Goal: Task Accomplishment & Management: Manage account settings

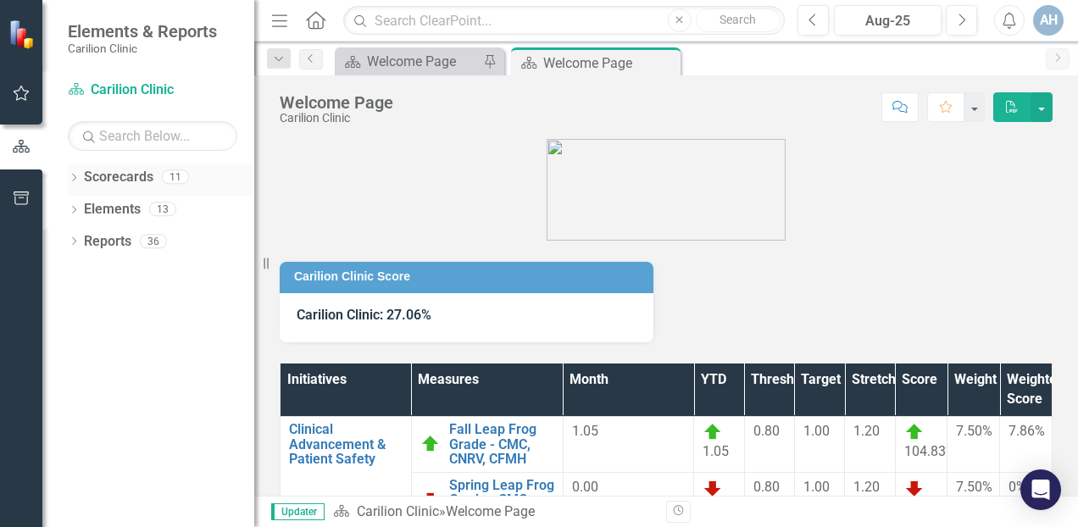
click at [75, 179] on icon "Dropdown" at bounding box center [74, 179] width 12 height 9
click at [85, 206] on icon "Dropdown" at bounding box center [82, 208] width 13 height 10
click at [100, 235] on div "Dropdown" at bounding box center [99, 242] width 13 height 14
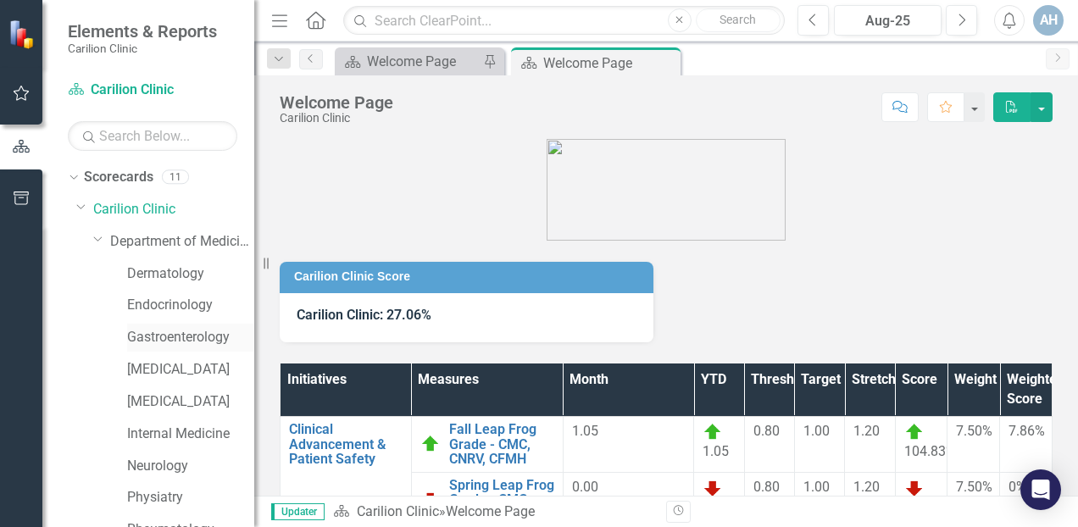
click at [181, 342] on link "Gastroenterology" at bounding box center [190, 337] width 127 height 19
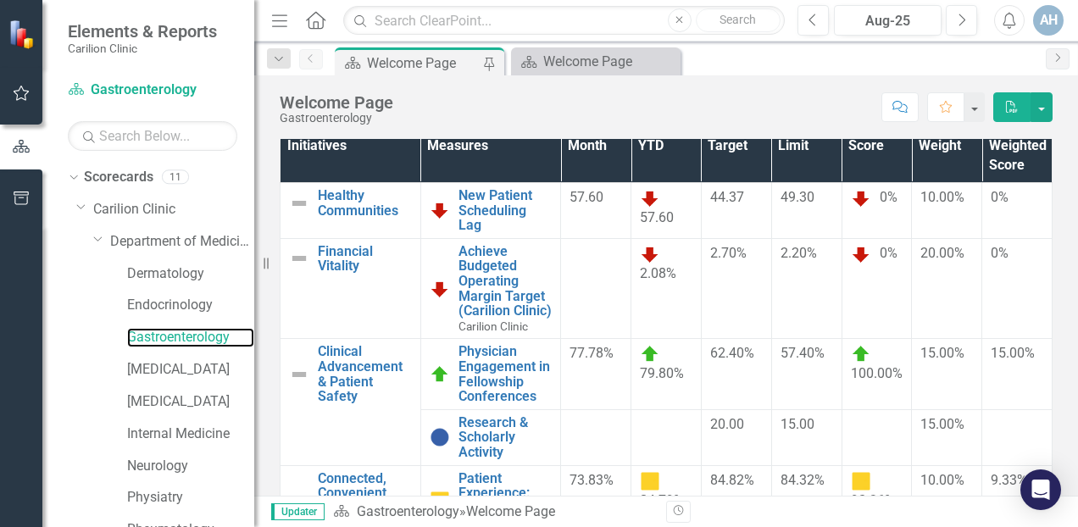
scroll to position [246, 0]
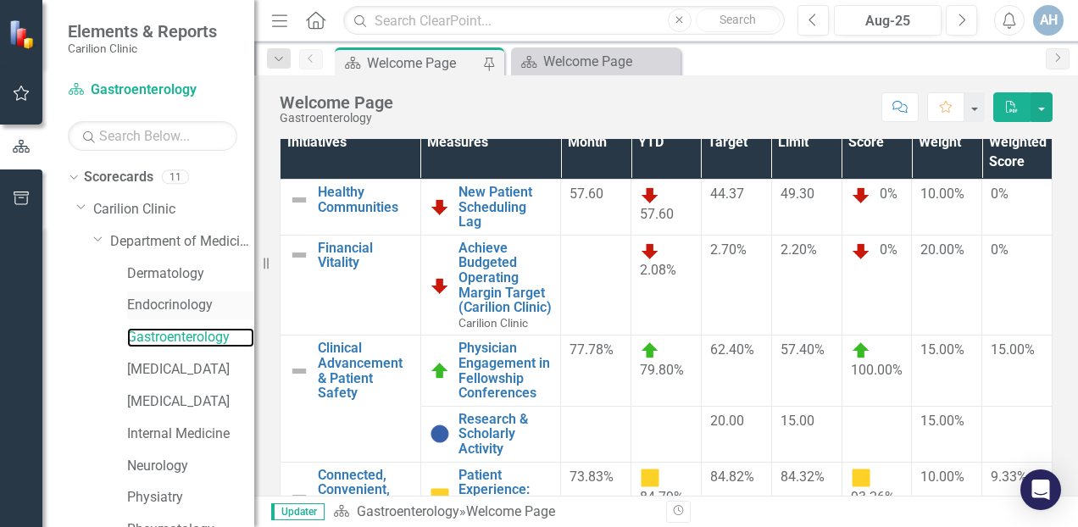
drag, startPoint x: 254, startPoint y: 314, endPoint x: 146, endPoint y: 316, distance: 108.5
click at [146, 316] on div "Elements & Reports Carilion Clinic Scorecard Gastroenterology Search Dropdown S…" at bounding box center [127, 263] width 254 height 527
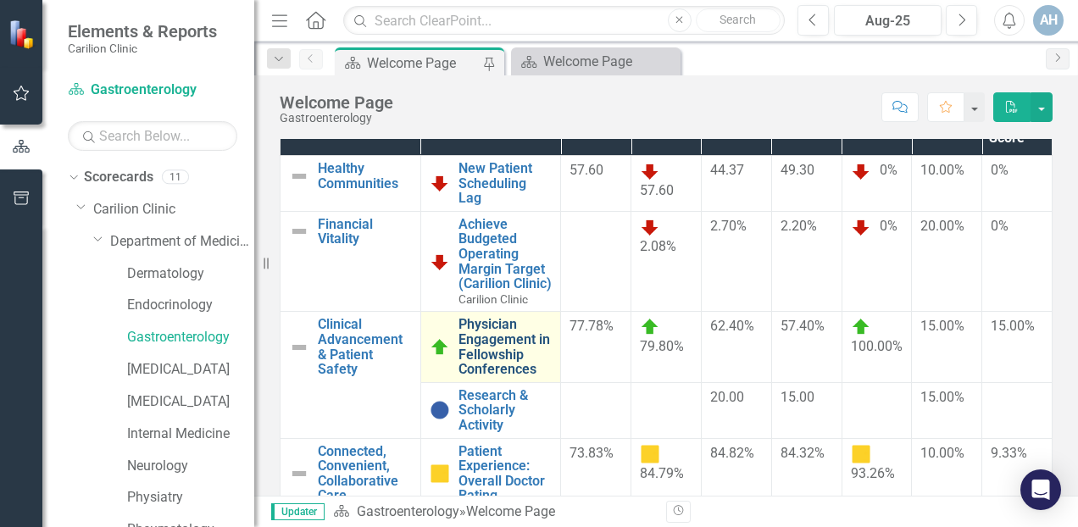
click at [510, 376] on link "Physician Engagement in Fellowship Conferences" at bounding box center [506, 346] width 94 height 59
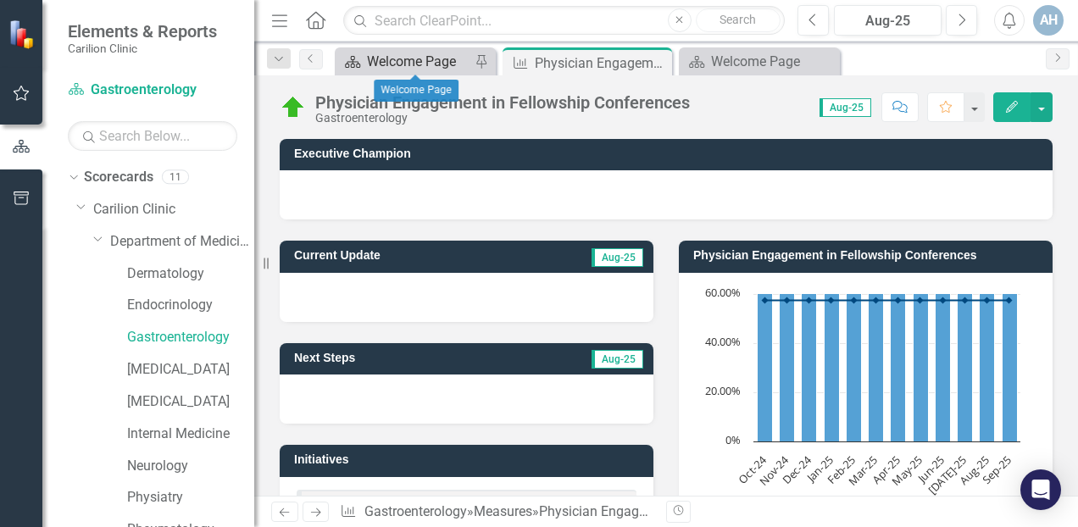
click at [414, 62] on div "Welcome Page" at bounding box center [418, 61] width 103 height 21
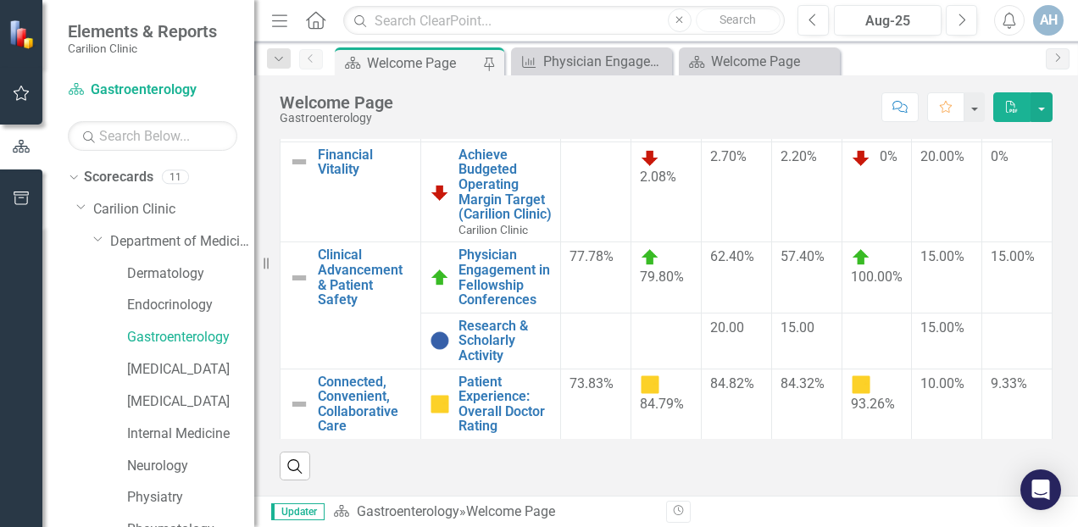
scroll to position [8, 0]
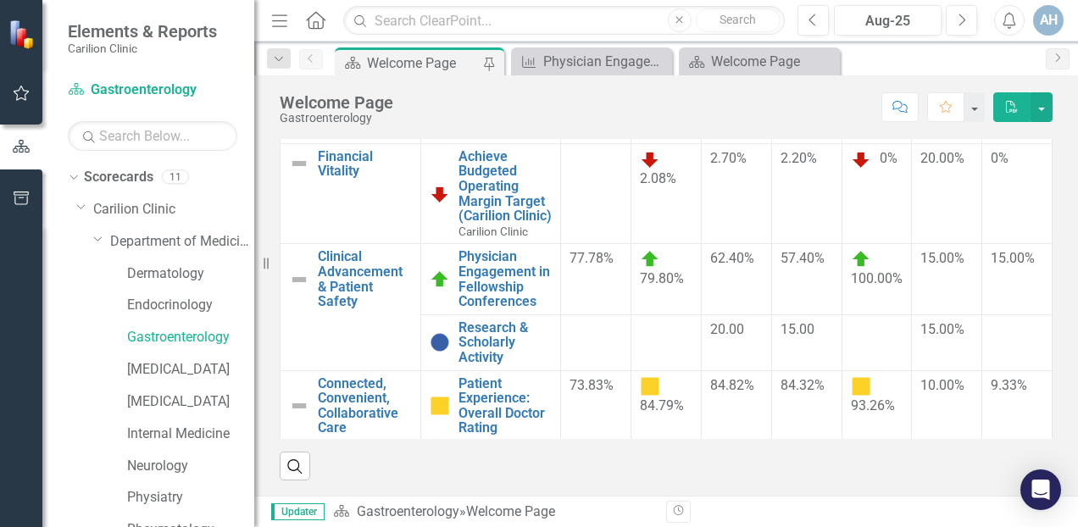
click at [1041, 209] on div "Initiatives Measures Month YTD Target Limit Score Weight Weighted Score Healthy…" at bounding box center [666, 251] width 799 height 459
click at [495, 348] on link "Research & Scholarly Activity" at bounding box center [506, 342] width 94 height 45
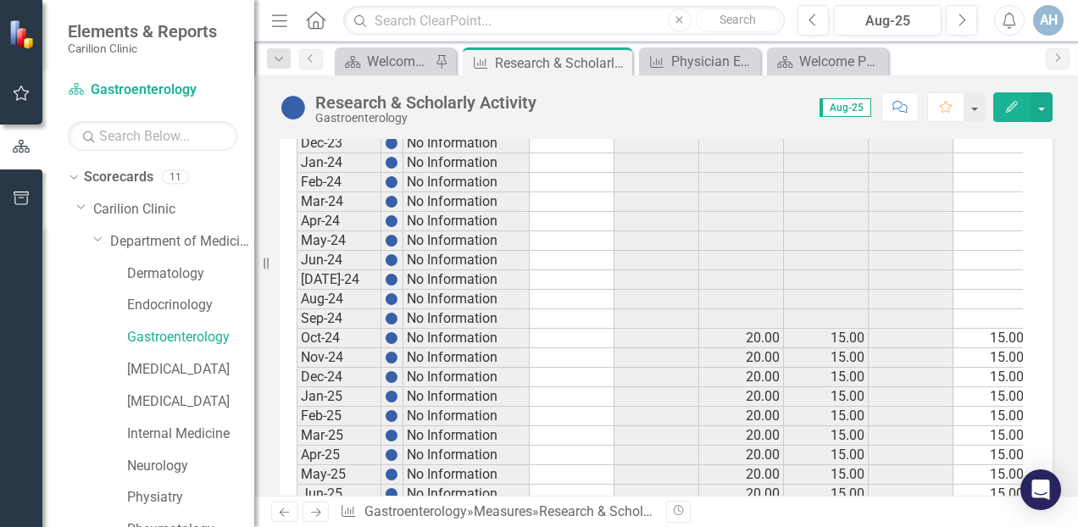
scroll to position [682, 0]
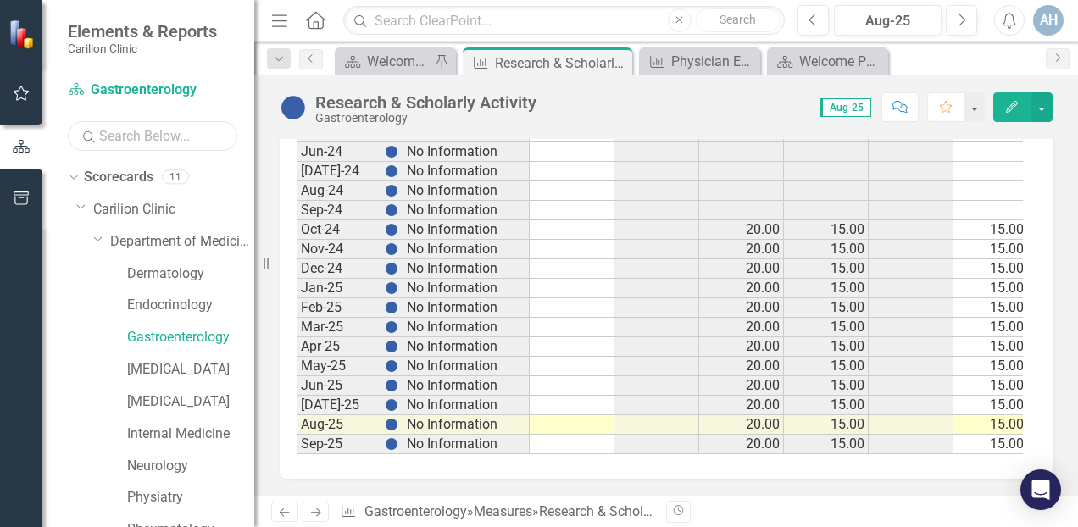
click at [137, 143] on input "text" at bounding box center [153, 136] width 170 height 30
click at [81, 203] on icon "Dropdown" at bounding box center [81, 206] width 10 height 13
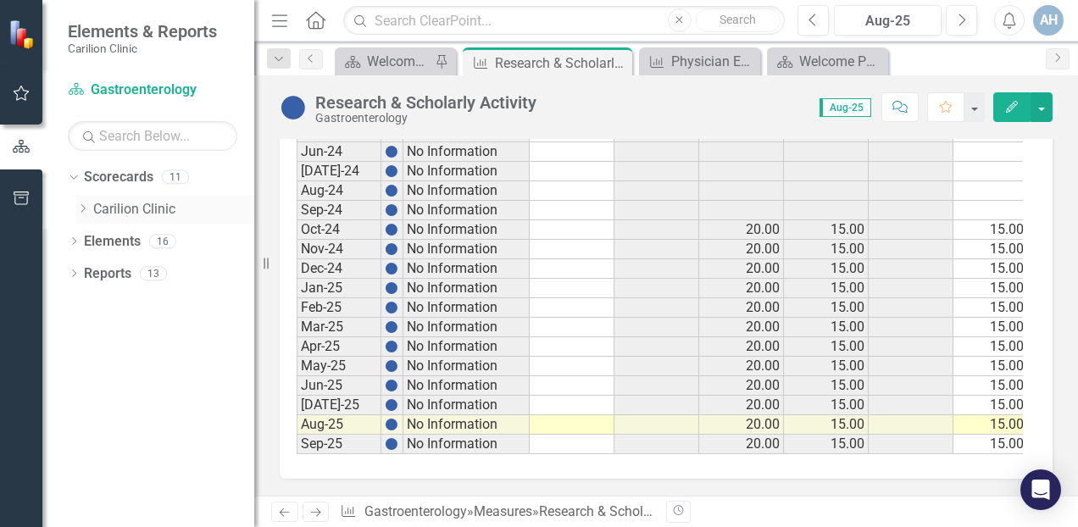
click at [81, 203] on icon "Dropdown" at bounding box center [82, 208] width 13 height 10
click at [98, 239] on icon "Dropdown" at bounding box center [99, 241] width 13 height 10
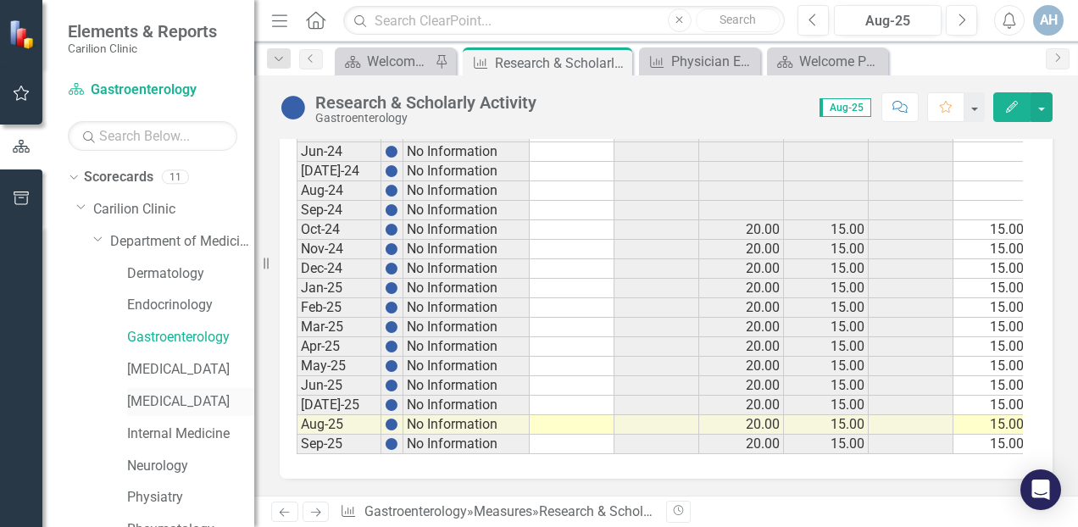
click at [169, 400] on link "[MEDICAL_DATA]" at bounding box center [190, 402] width 127 height 19
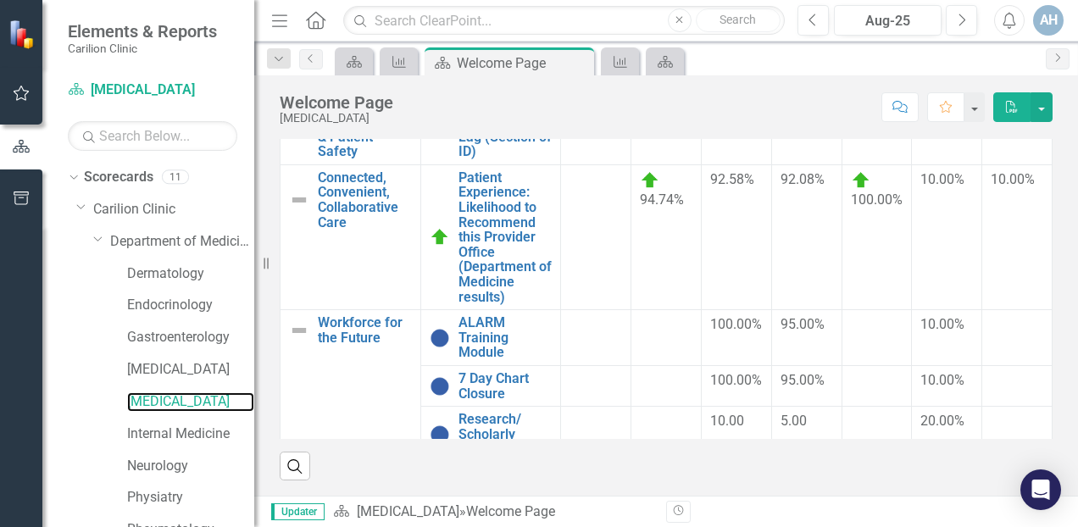
scroll to position [195, 0]
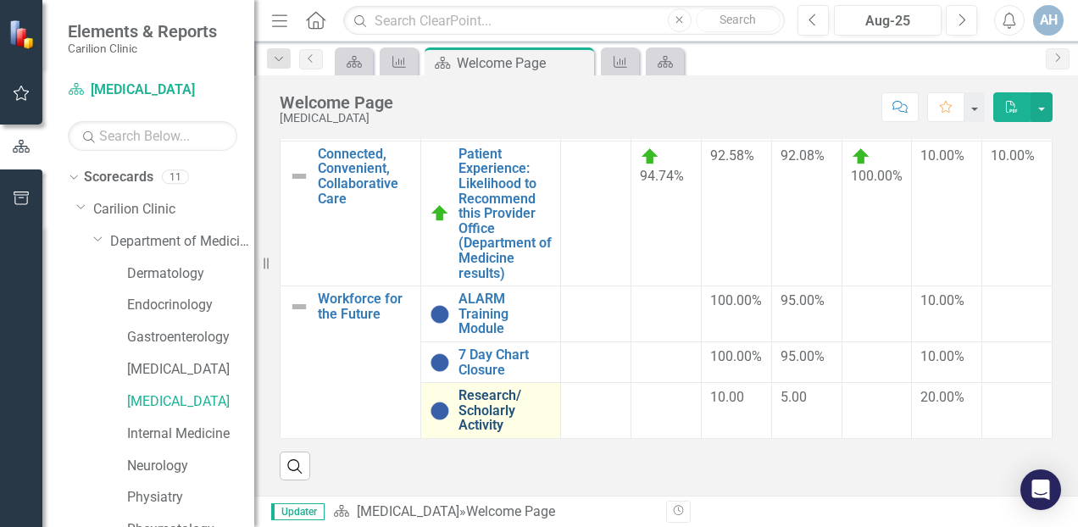
click at [479, 417] on link "Research/ Scholarly Activity" at bounding box center [506, 410] width 94 height 45
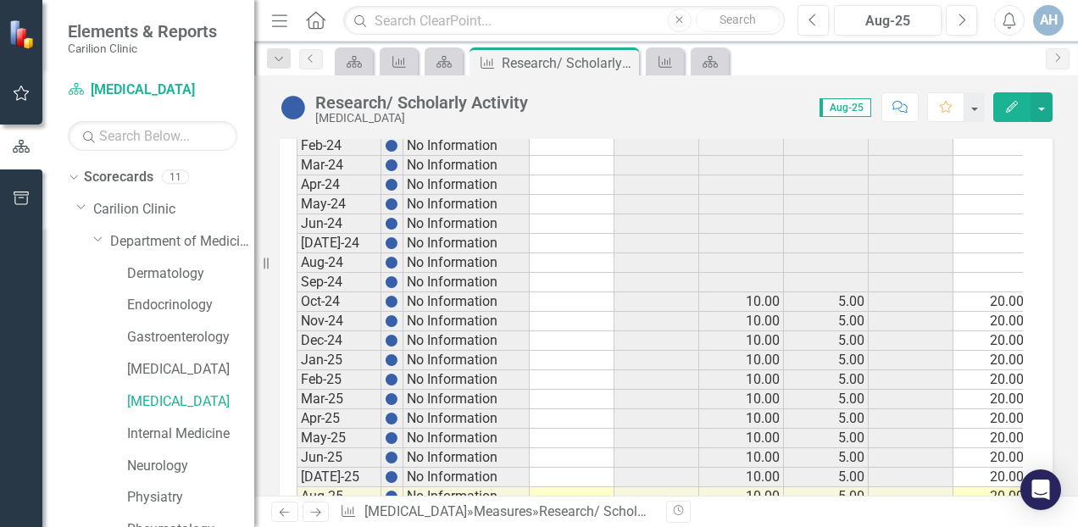
scroll to position [641, 0]
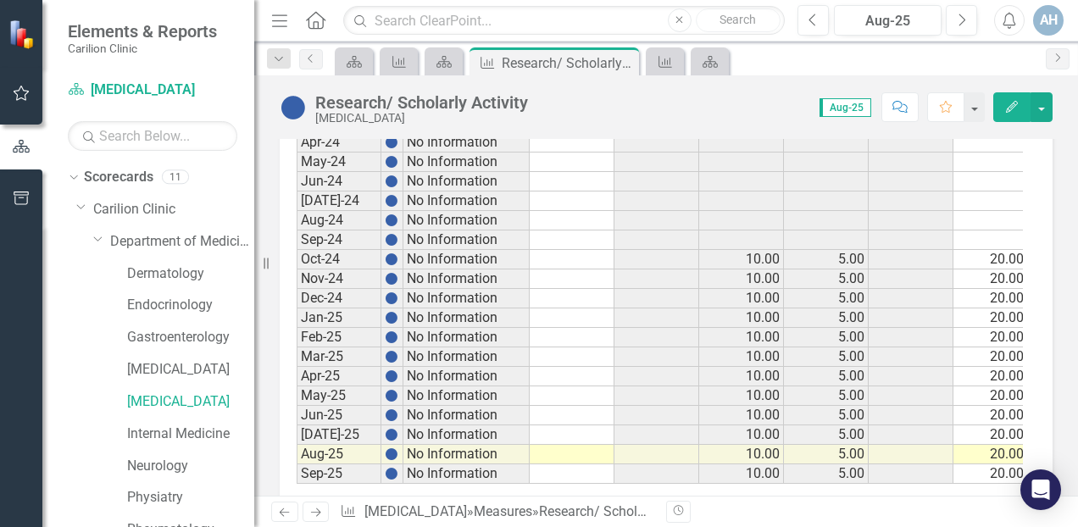
click at [565, 289] on td at bounding box center [572, 298] width 85 height 19
type textarea "2"
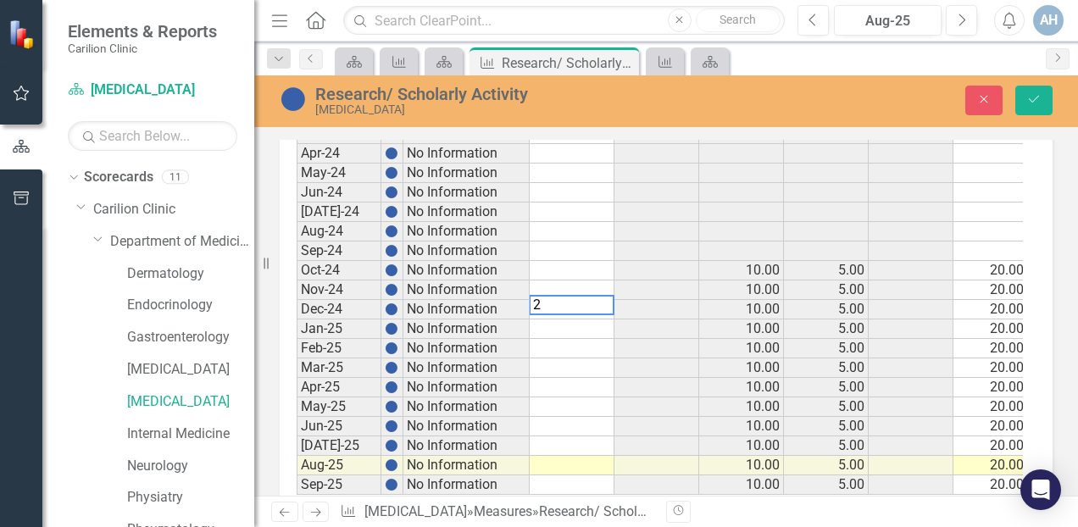
scroll to position [650, 0]
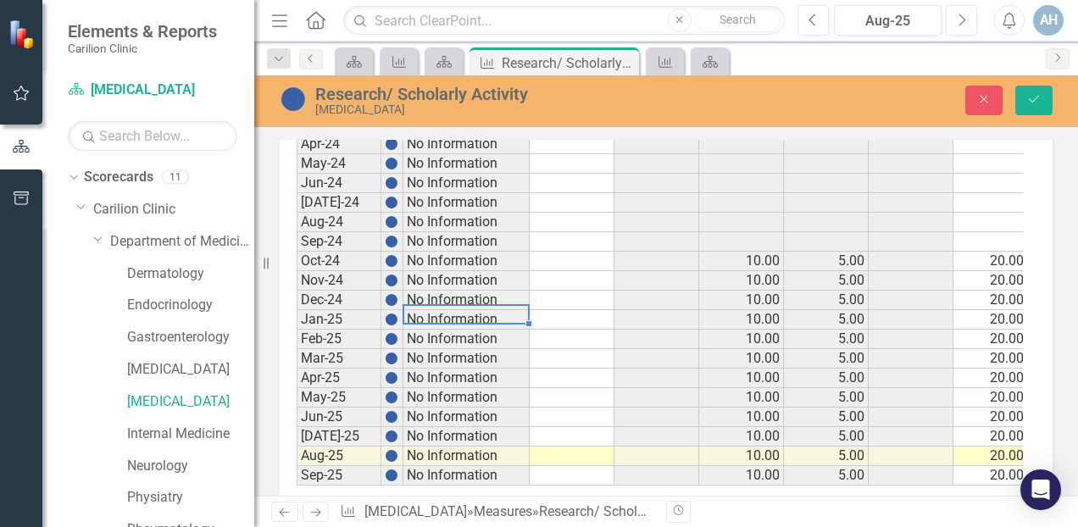
click at [519, 321] on td "No Information" at bounding box center [467, 319] width 126 height 19
click at [193, 281] on link "Dermatology" at bounding box center [190, 274] width 127 height 19
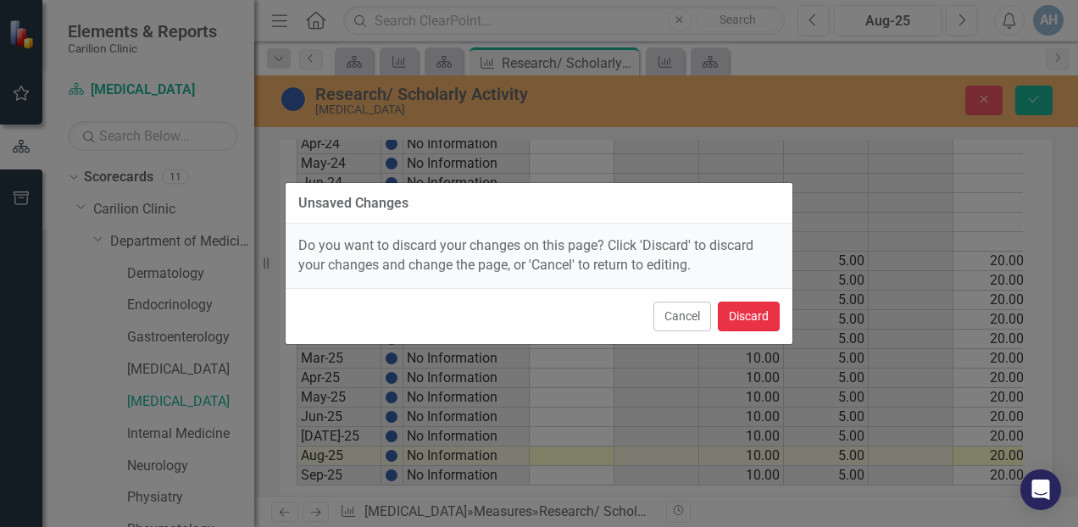
click at [766, 319] on button "Discard" at bounding box center [749, 317] width 62 height 30
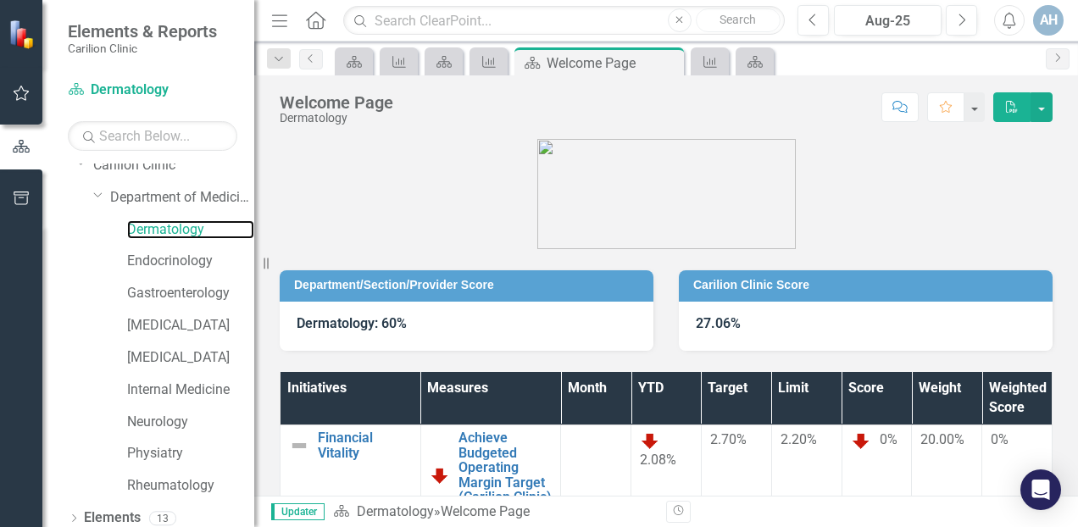
scroll to position [85, 0]
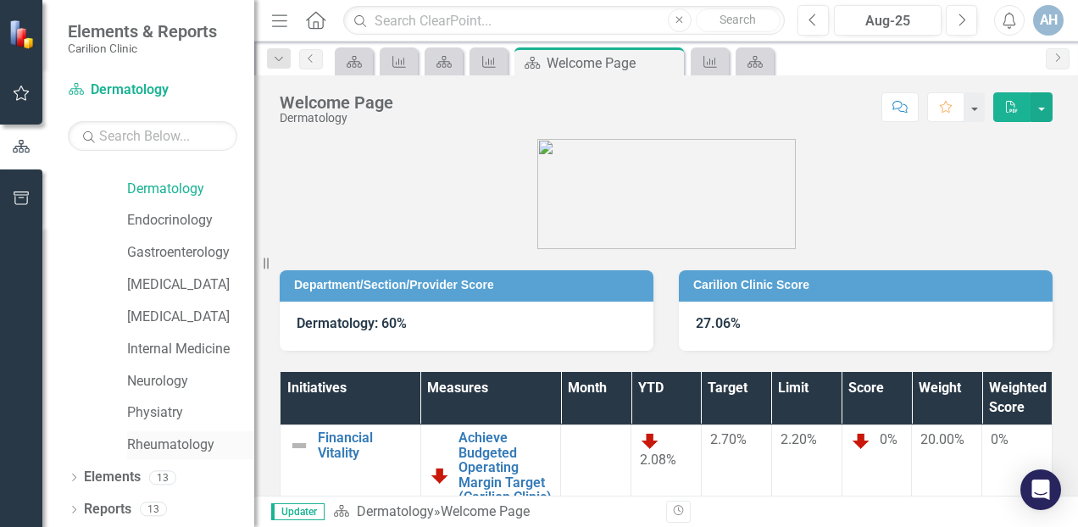
click at [200, 445] on link "Rheumatology" at bounding box center [190, 445] width 127 height 19
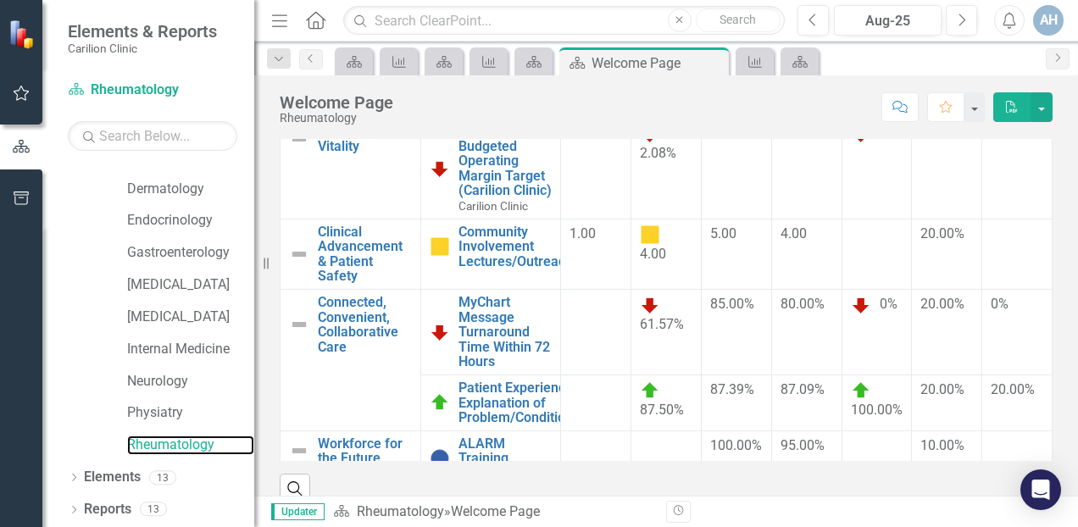
scroll to position [329, 0]
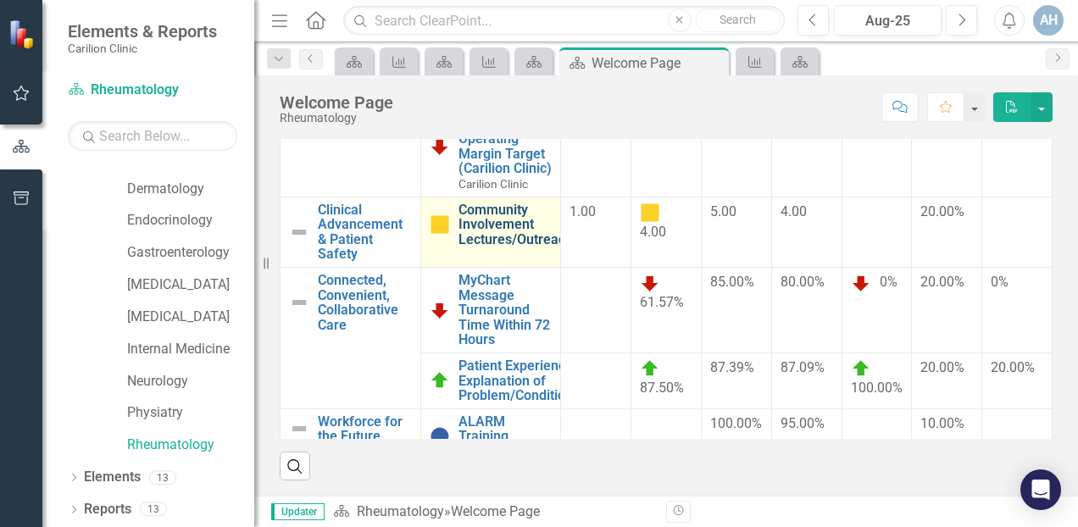
click at [519, 248] on link "Community Involvement Lectures/Outreach" at bounding box center [516, 225] width 114 height 45
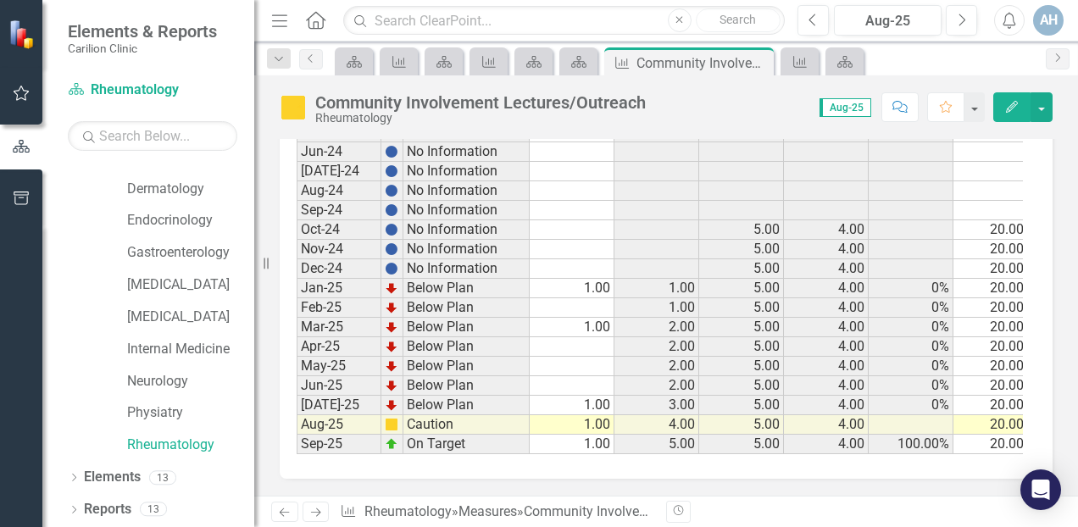
scroll to position [682, 0]
click at [903, 102] on icon "button" at bounding box center [900, 107] width 15 height 12
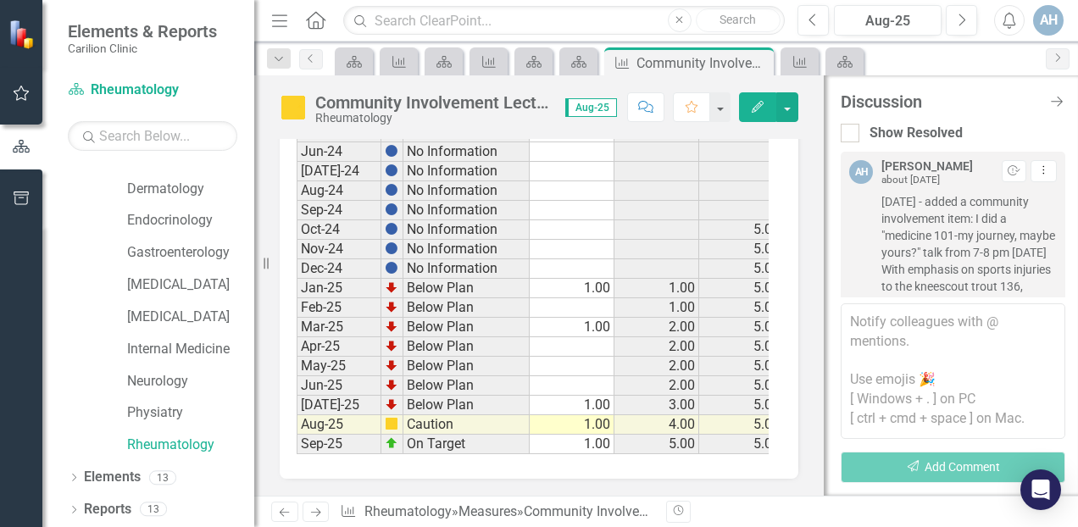
scroll to position [899, 0]
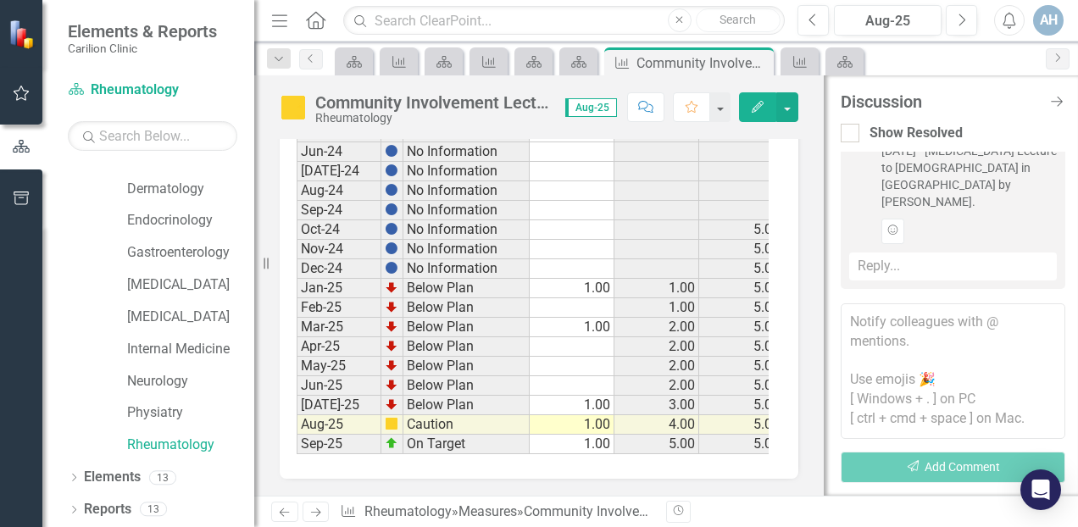
click at [990, 185] on span "[DATE] - [MEDICAL_DATA] Lecture to [DEMOGRAPHIC_DATA] in [GEOGRAPHIC_DATA] by […" at bounding box center [969, 176] width 175 height 68
click at [150, 253] on link "Gastroenterology" at bounding box center [190, 252] width 127 height 19
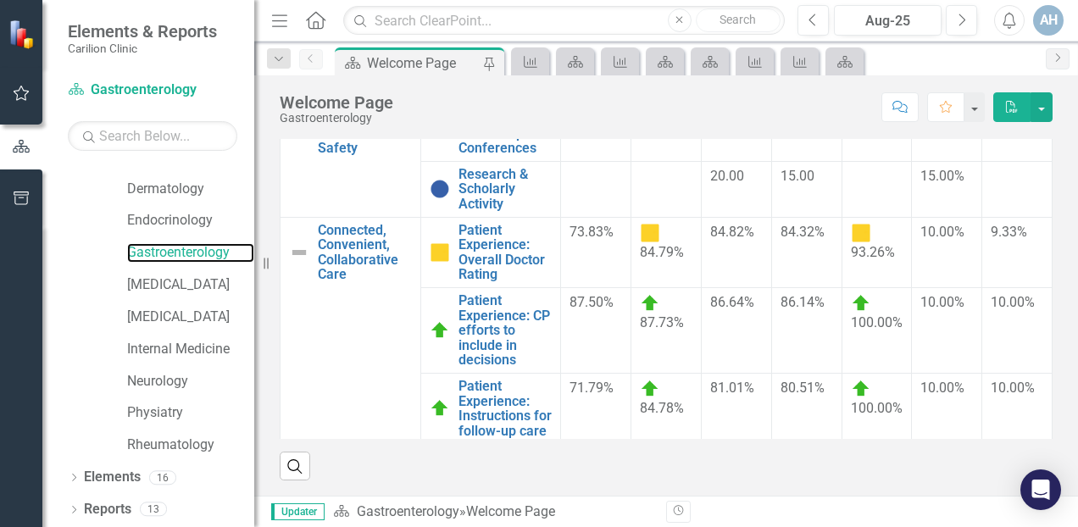
scroll to position [158, 0]
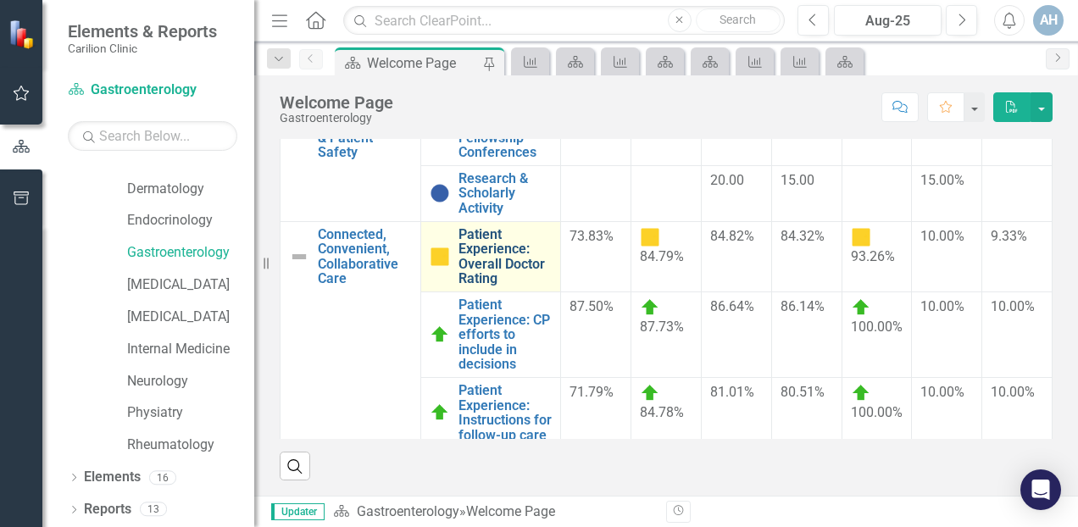
click at [505, 263] on link "Patient Experience: Overall Doctor Rating" at bounding box center [506, 256] width 94 height 59
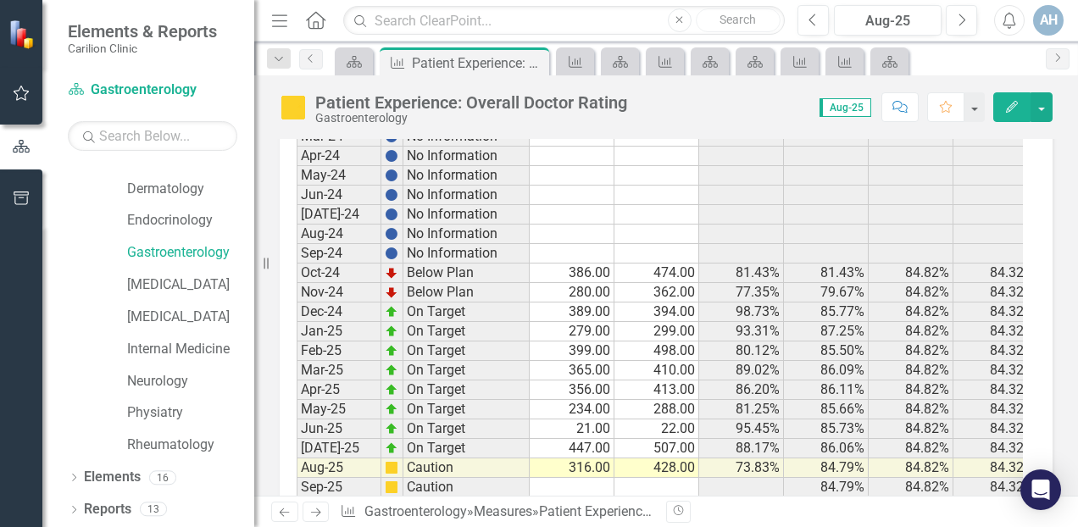
scroll to position [632, 0]
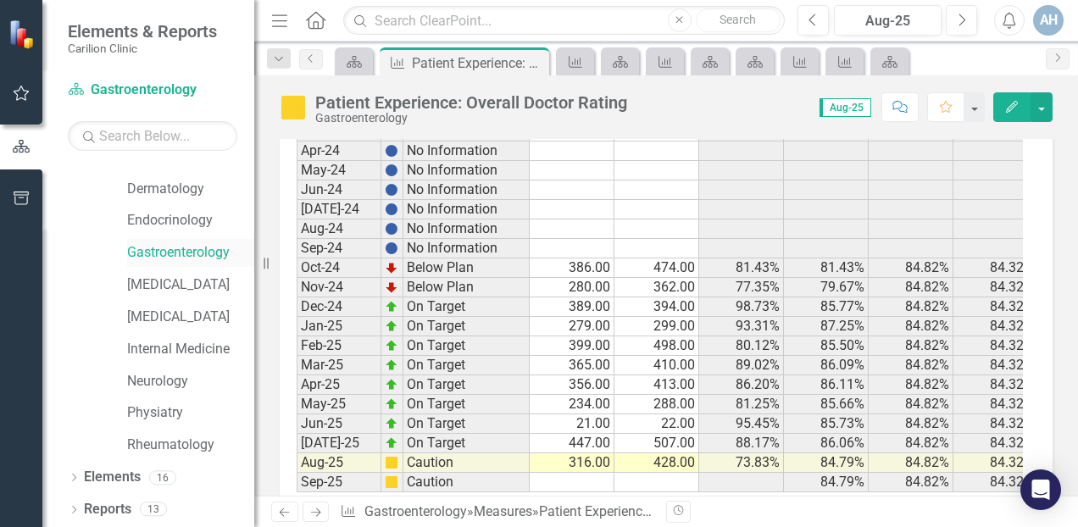
click at [170, 251] on link "Gastroenterology" at bounding box center [190, 252] width 127 height 19
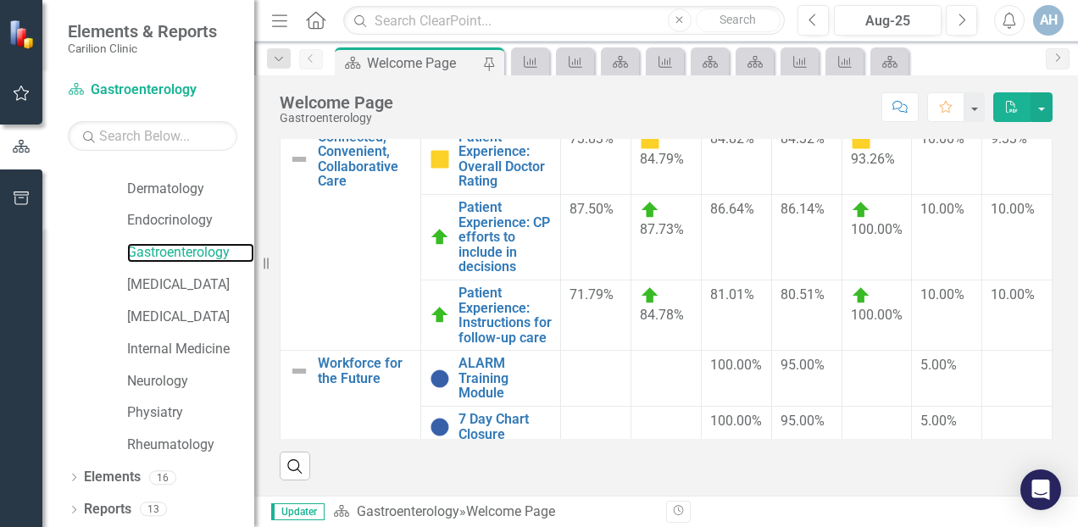
scroll to position [304, 0]
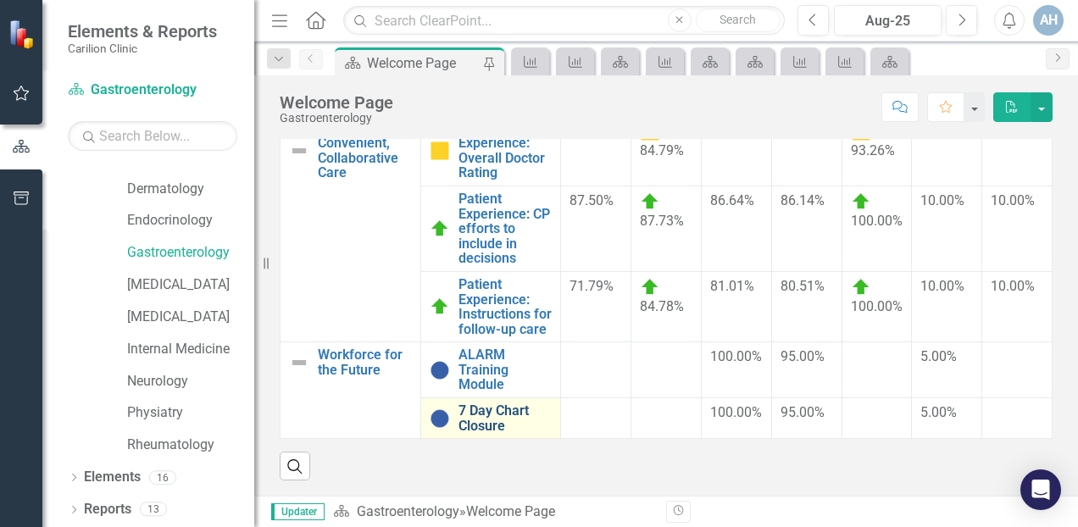
click at [463, 409] on link "7 Day Chart Closure" at bounding box center [506, 419] width 94 height 30
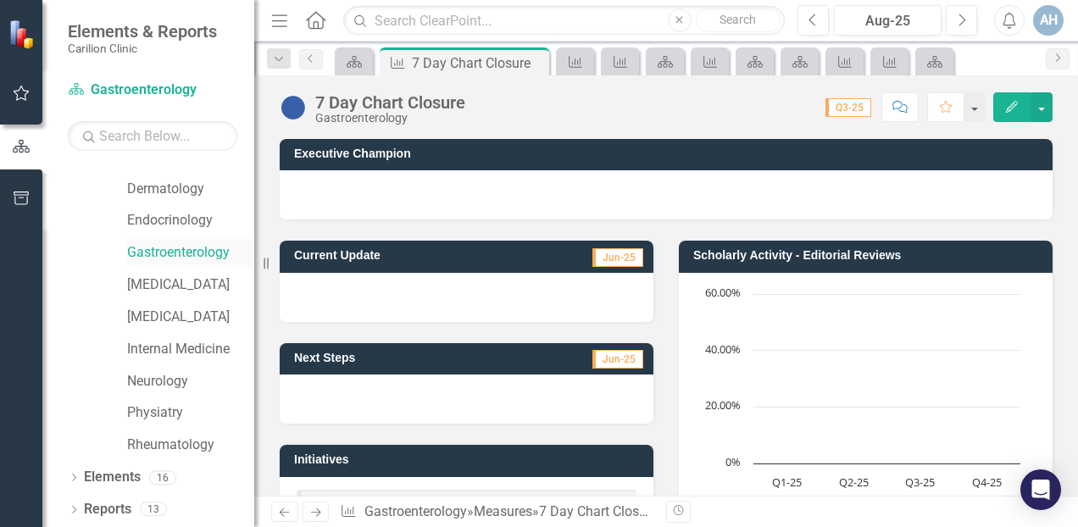
click at [183, 253] on link "Gastroenterology" at bounding box center [190, 252] width 127 height 19
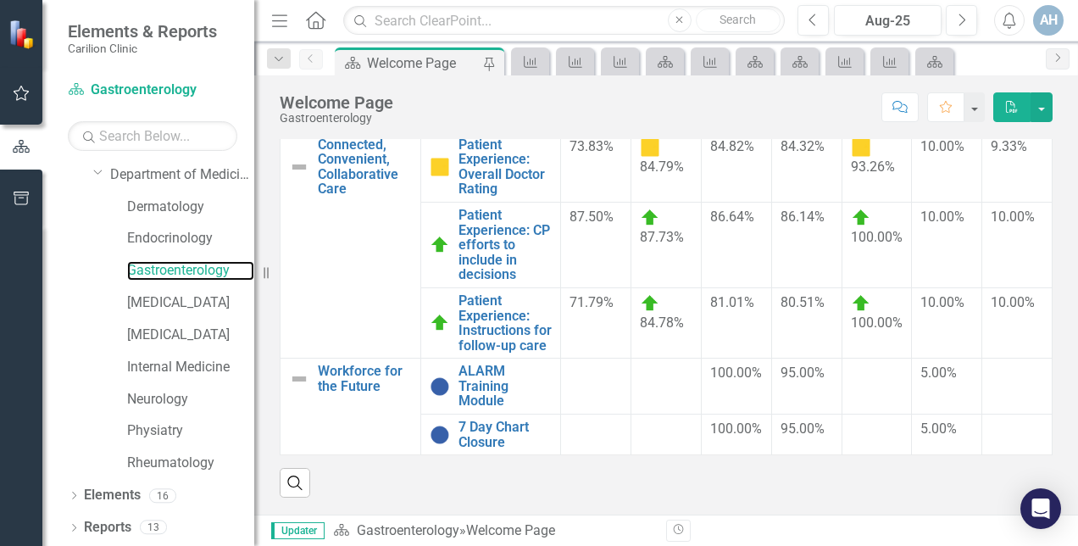
scroll to position [324, 0]
